Goal: Transaction & Acquisition: Purchase product/service

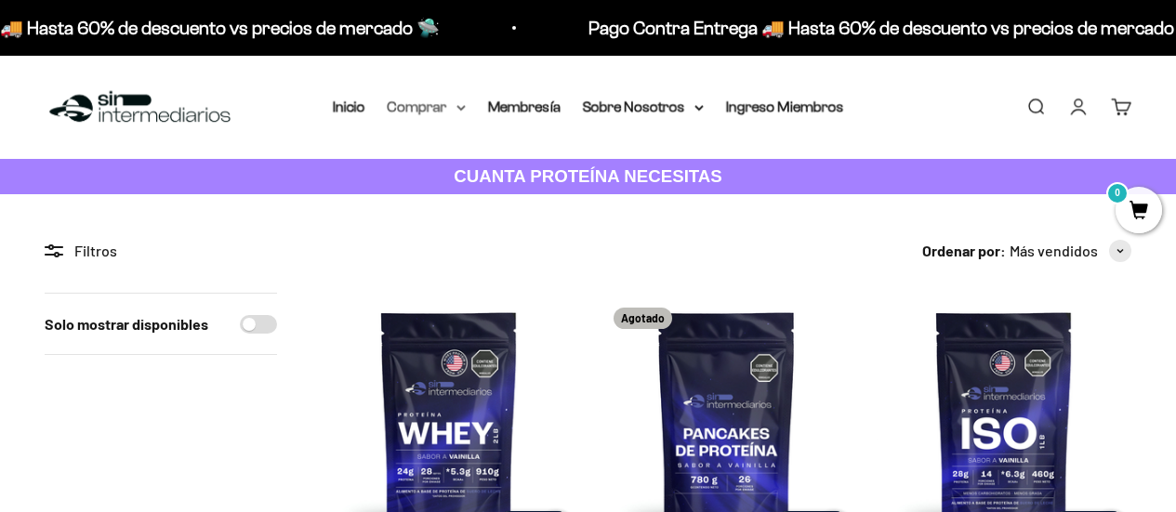
click at [456, 107] on icon at bounding box center [460, 108] width 9 height 7
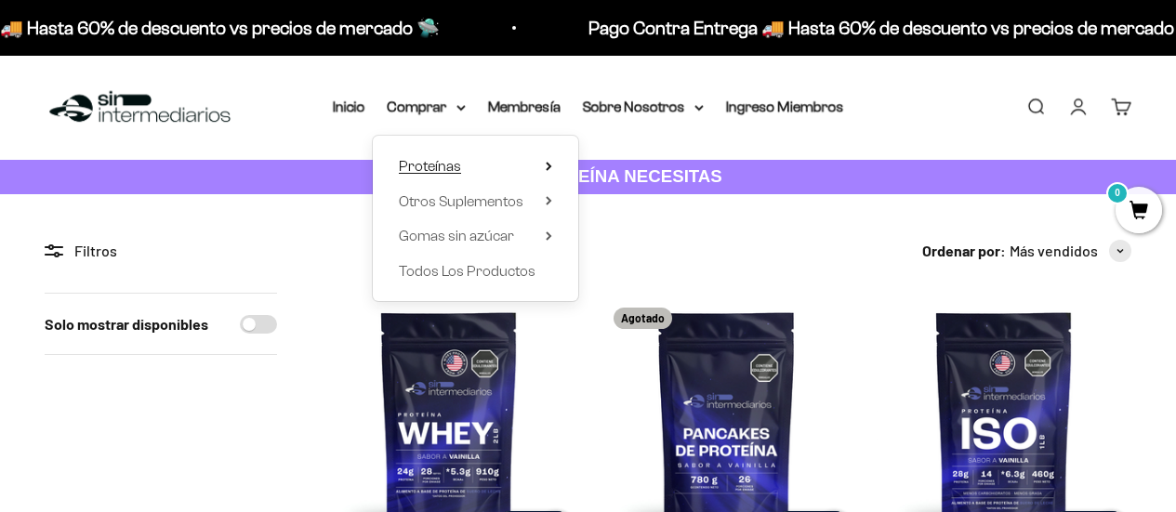
click at [473, 154] on summary "Proteínas" at bounding box center [475, 166] width 153 height 24
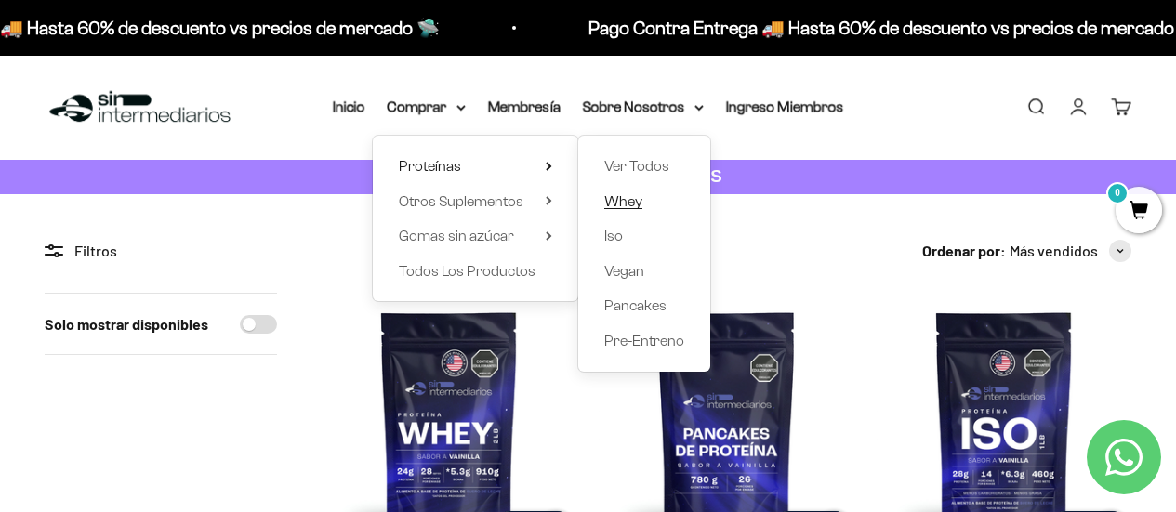
click at [638, 193] on span "Whey" at bounding box center [623, 201] width 38 height 16
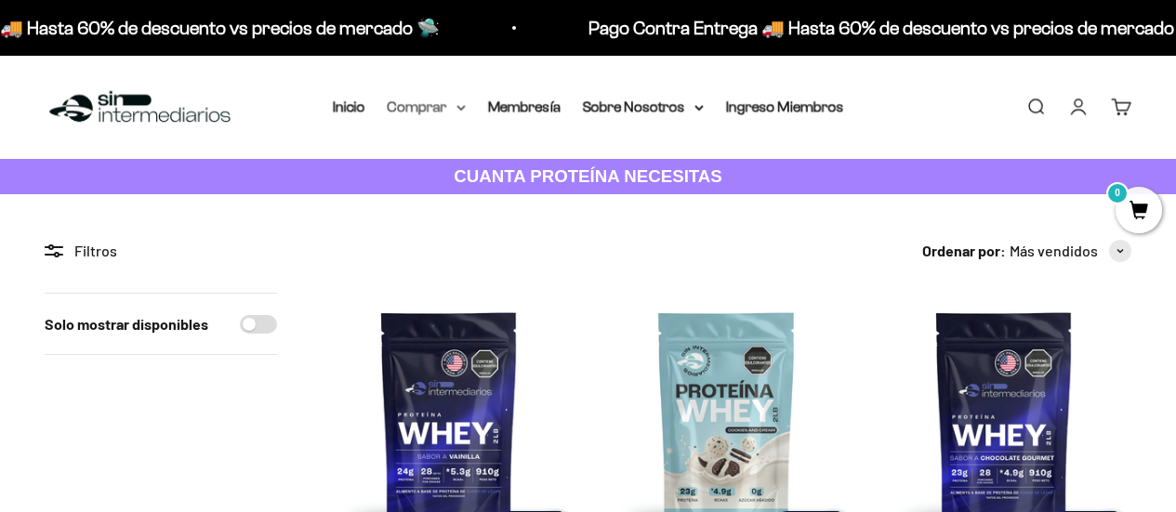
click at [440, 101] on summary "Comprar" at bounding box center [427, 107] width 78 height 24
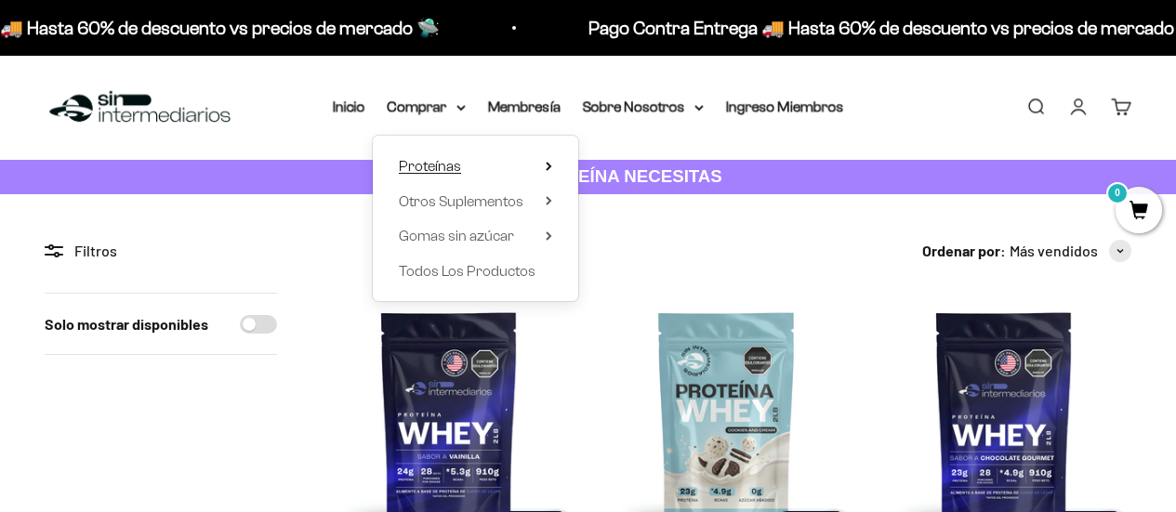
click at [526, 163] on summary "Proteínas" at bounding box center [475, 166] width 153 height 24
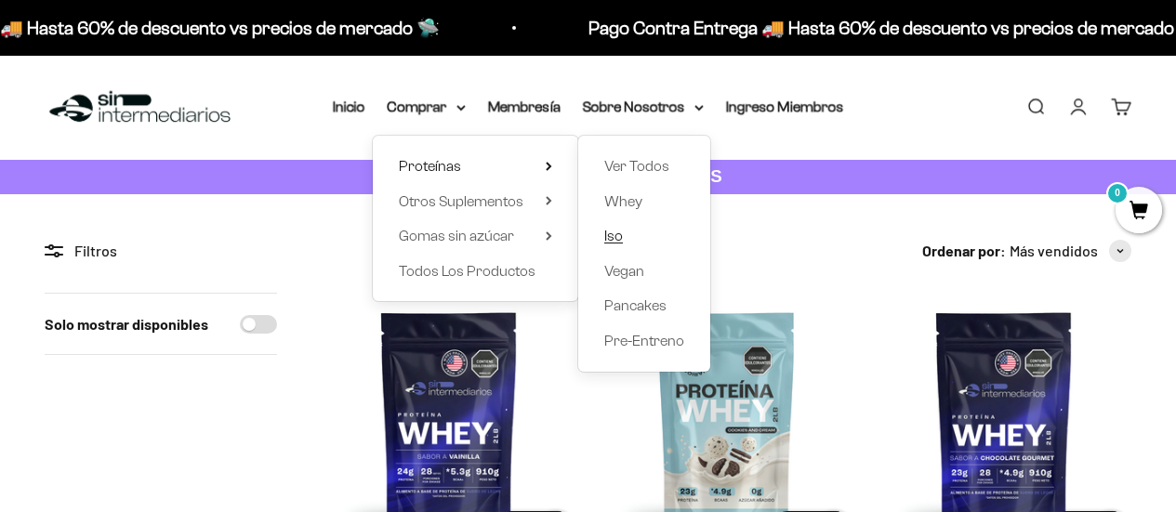
click at [615, 231] on span "Iso" at bounding box center [613, 236] width 19 height 16
click at [621, 226] on span "Iso" at bounding box center [613, 236] width 19 height 24
click at [615, 231] on span "Iso" at bounding box center [613, 236] width 19 height 16
click at [656, 233] on link "Iso" at bounding box center [644, 236] width 80 height 24
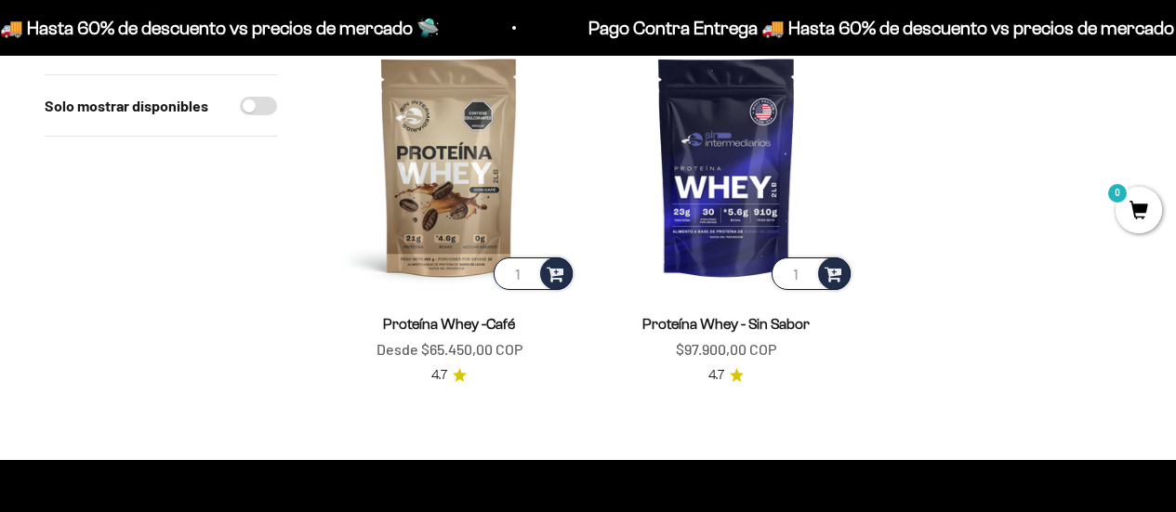
scroll to position [744, 0]
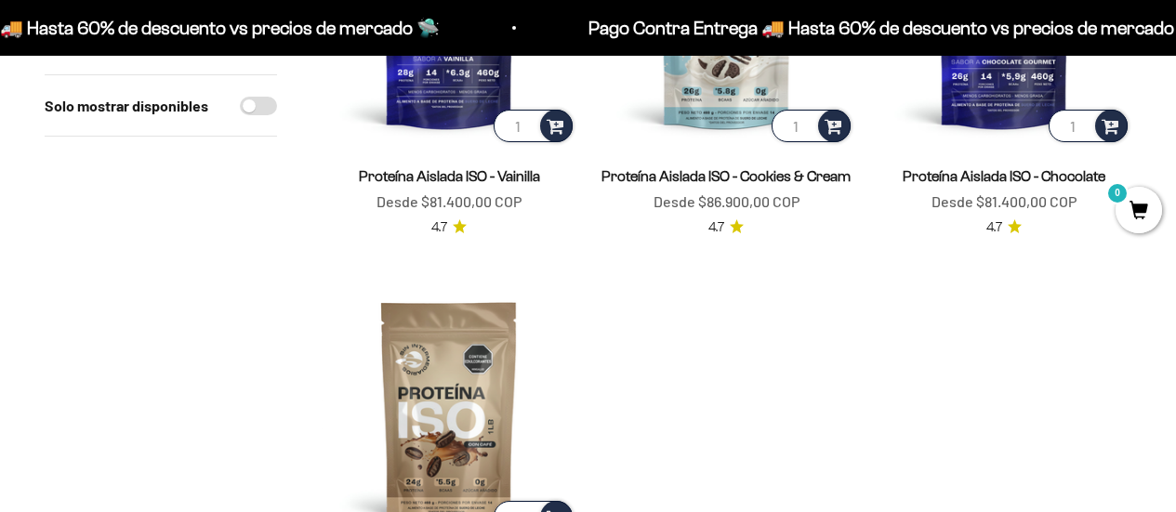
scroll to position [465, 0]
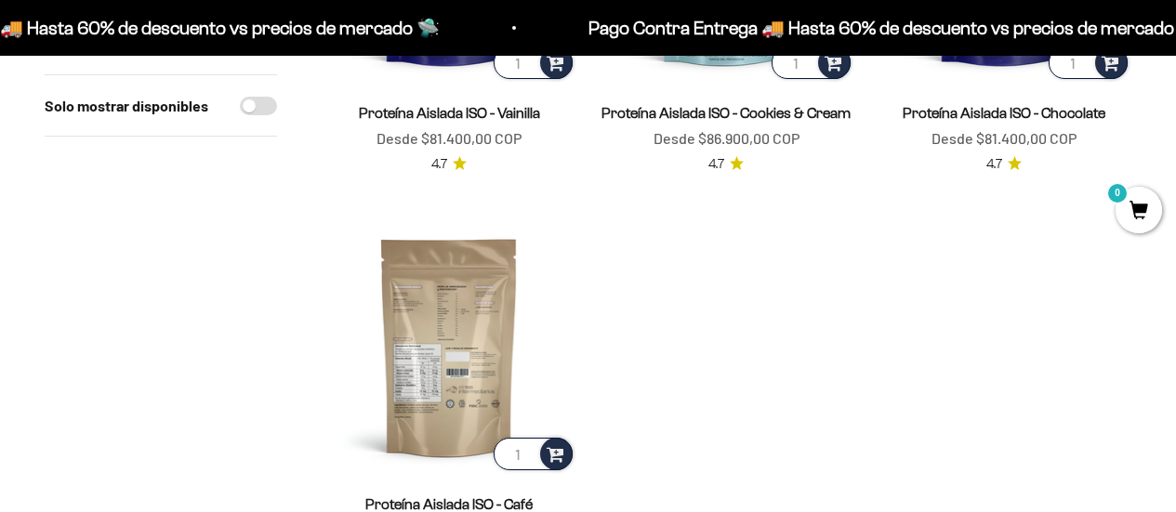
click at [479, 356] on img at bounding box center [449, 346] width 255 height 255
click at [487, 335] on img at bounding box center [449, 346] width 255 height 255
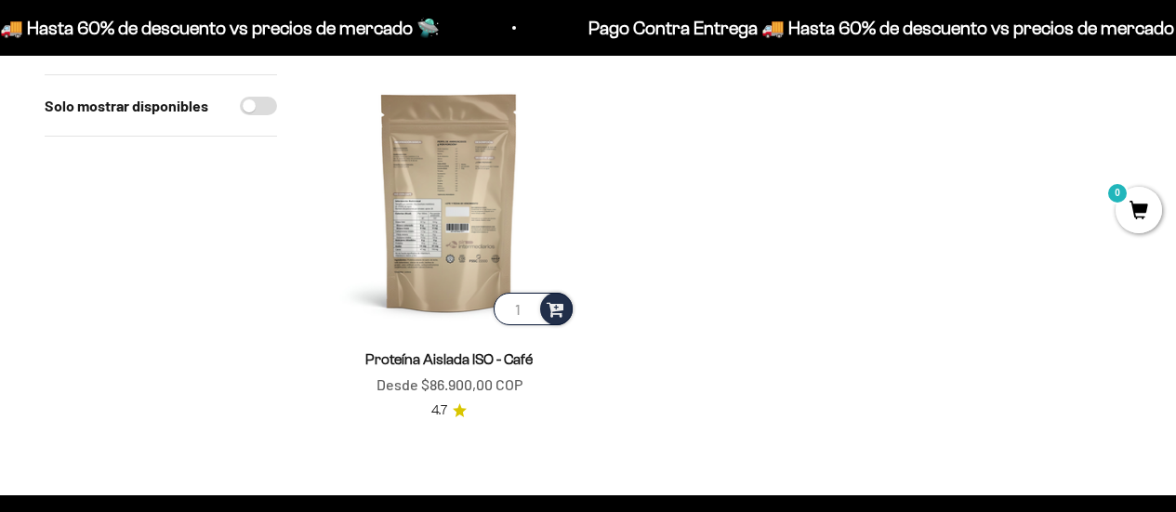
scroll to position [651, 0]
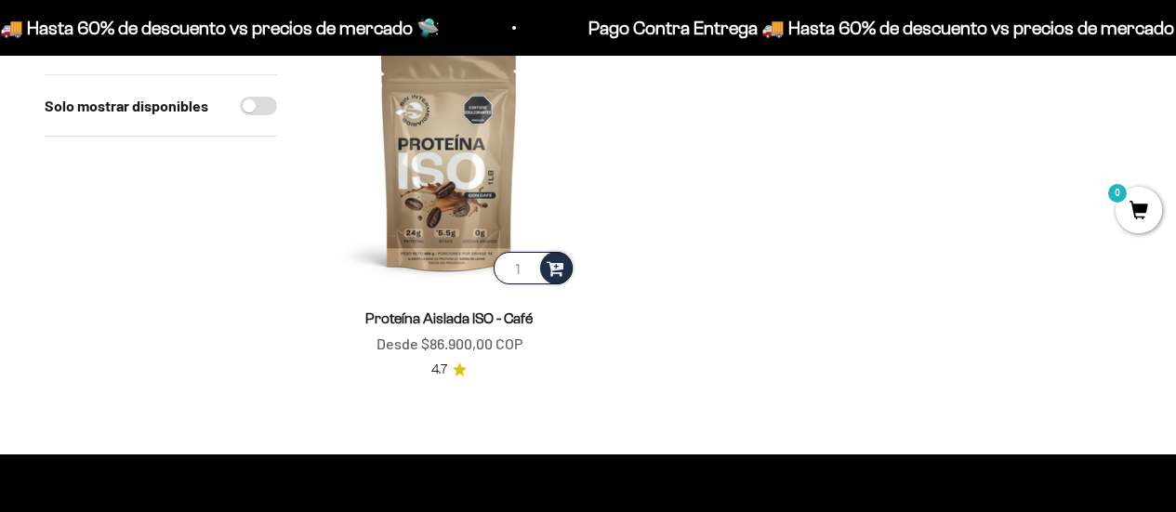
click at [465, 323] on link "Proteína Aislada ISO - Café" at bounding box center [448, 318] width 167 height 16
